Goal: Task Accomplishment & Management: Manage account settings

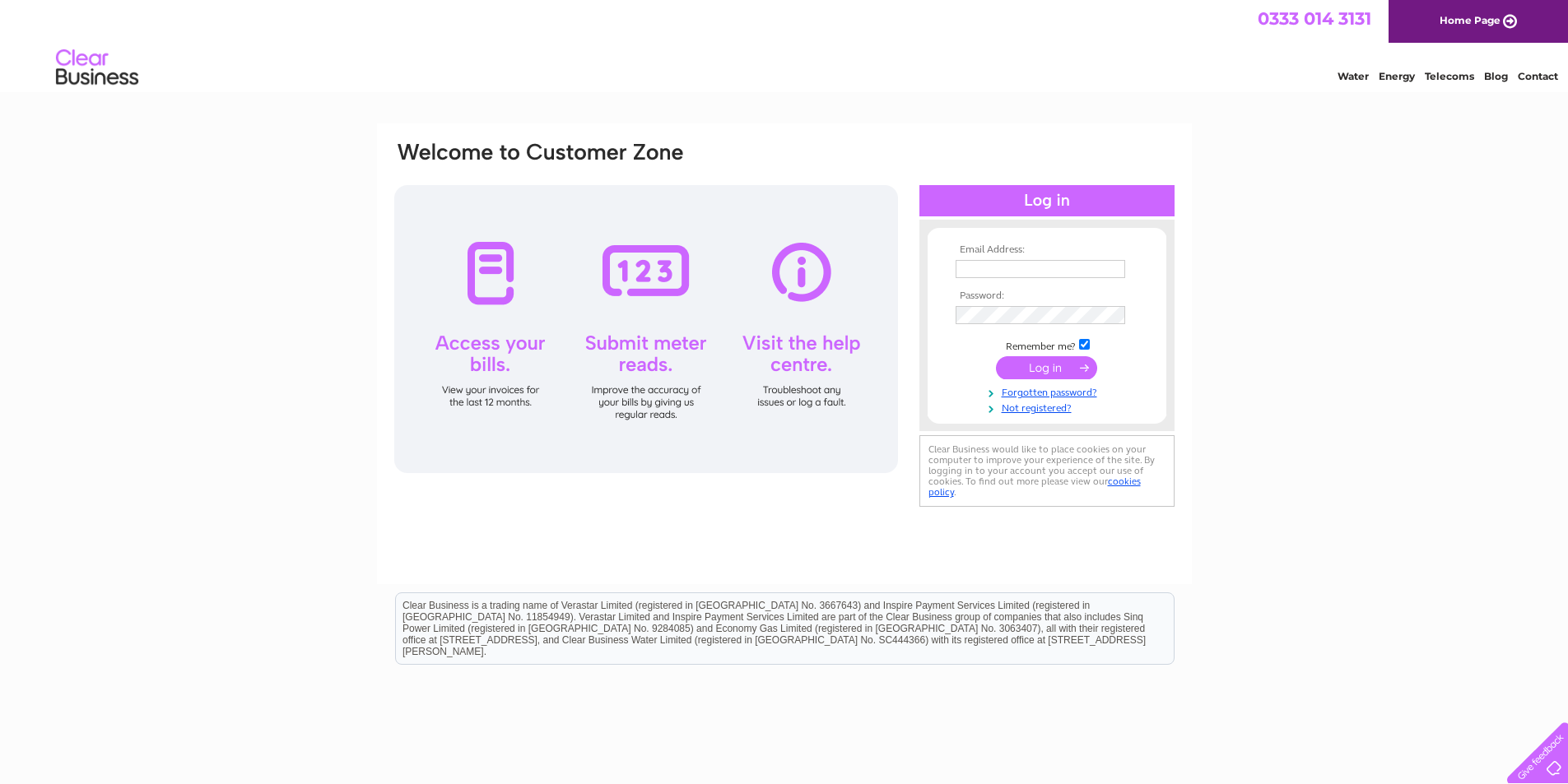
type input "[EMAIL_ADDRESS][DOMAIN_NAME]"
click at [1040, 366] on input "submit" at bounding box center [1046, 368] width 101 height 23
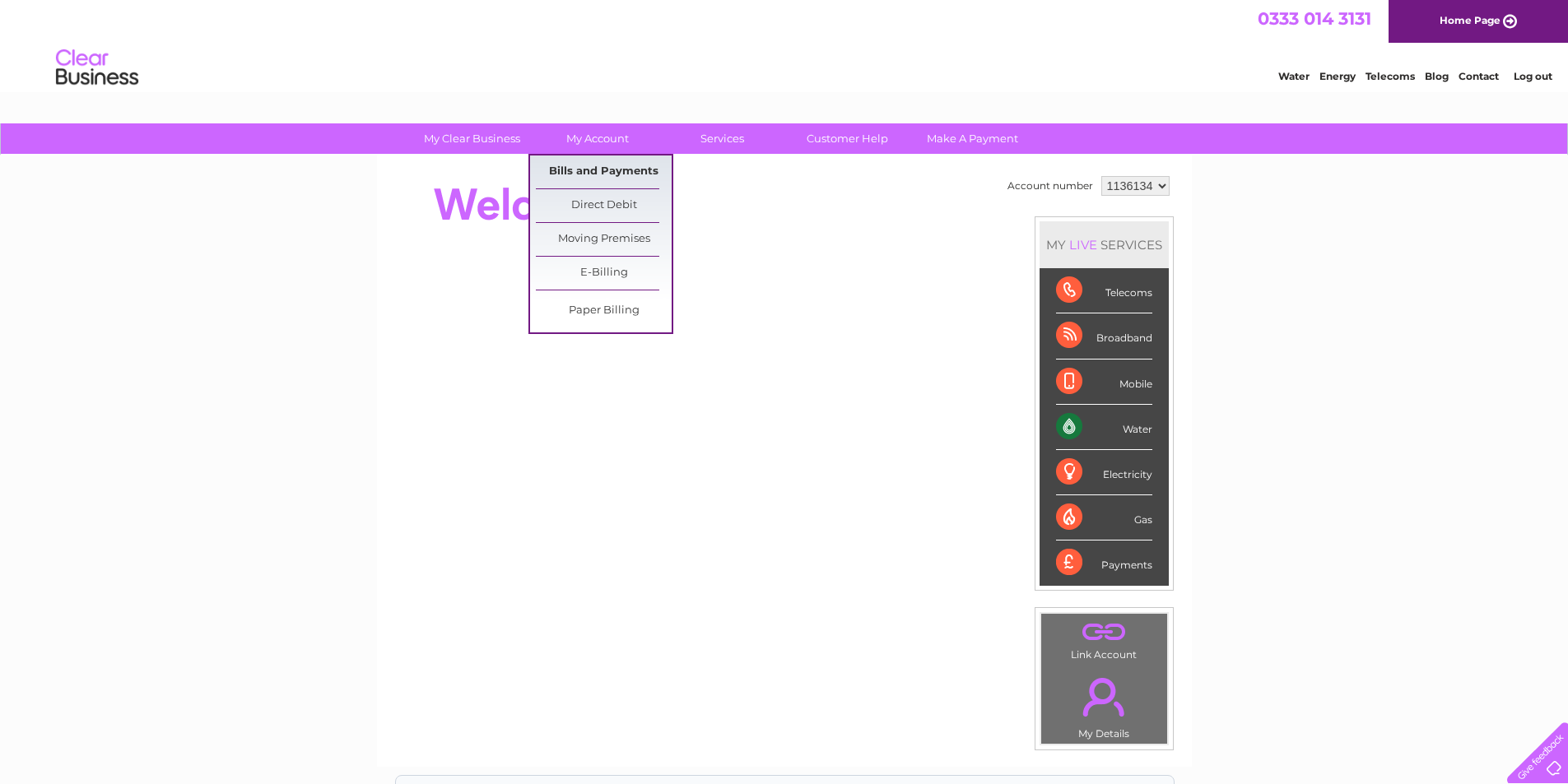
click at [598, 163] on link "Bills and Payments" at bounding box center [603, 172] width 136 height 33
